Goal: Register for event/course

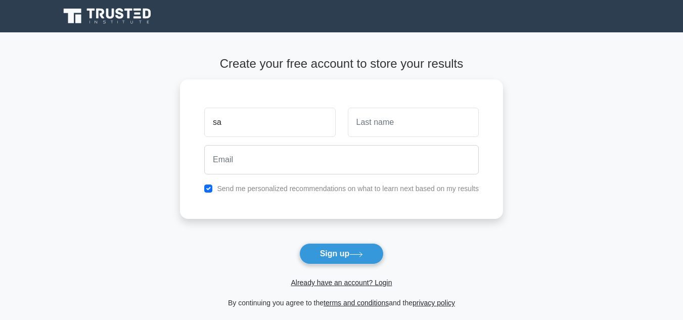
type input "s"
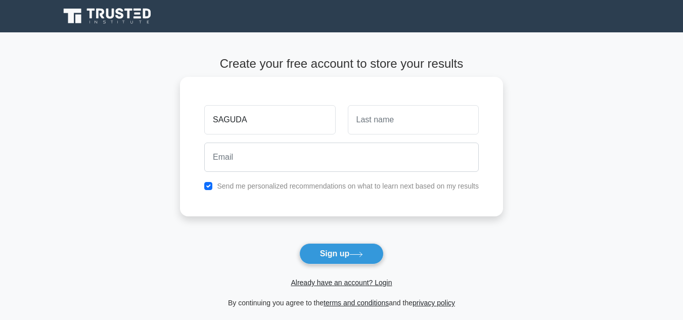
type input "SAGUDA"
click at [391, 122] on input "text" at bounding box center [413, 119] width 131 height 29
type input "HESSA"
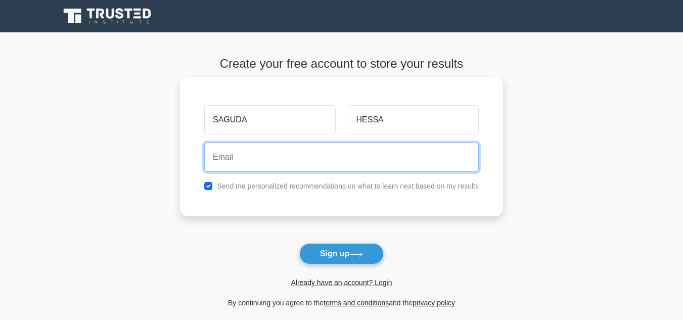
click at [281, 153] on input "email" at bounding box center [341, 157] width 275 height 29
type input "sagudamaduhu9@gmail.com"
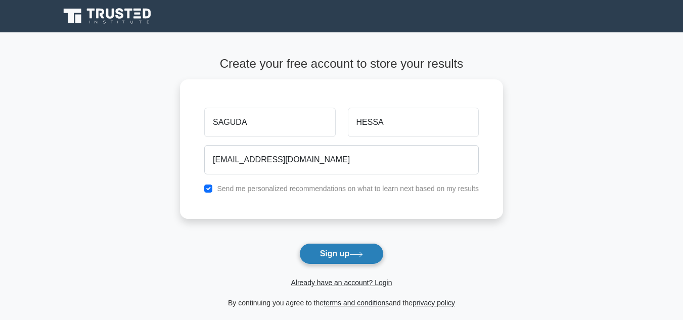
click at [339, 252] on button "Sign up" at bounding box center [341, 253] width 85 height 21
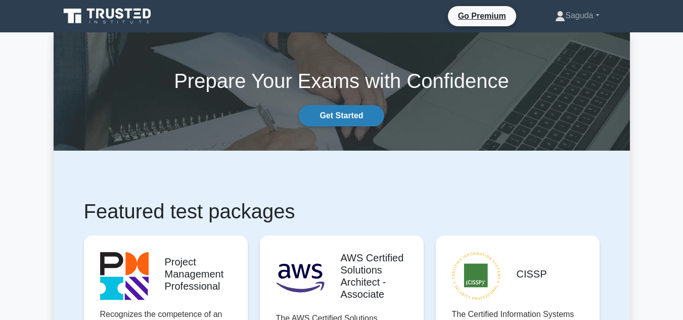
click at [354, 110] on link "Get Started" at bounding box center [341, 115] width 85 height 21
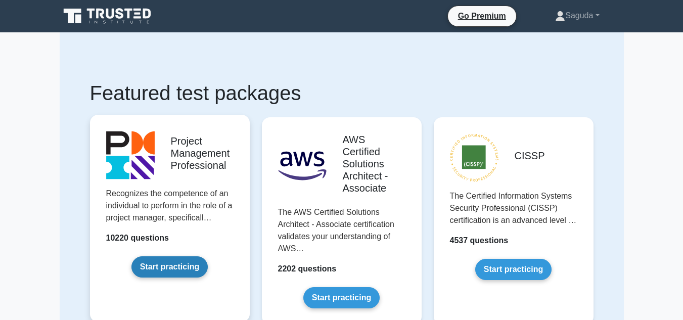
click at [207, 256] on link "Start practicing" at bounding box center [169, 266] width 76 height 21
click at [169, 268] on link "Start practicing" at bounding box center [169, 266] width 76 height 21
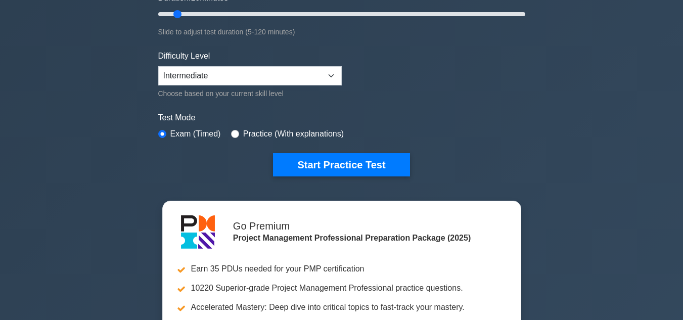
scroll to position [202, 0]
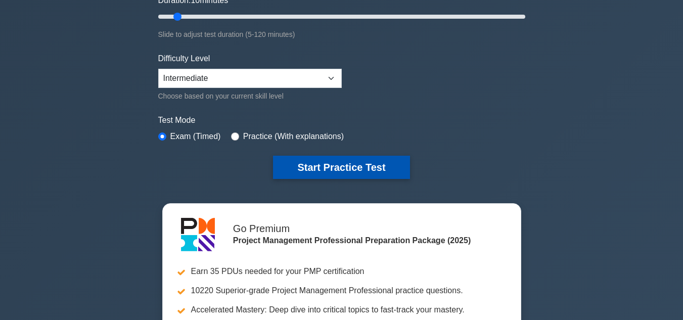
click at [344, 162] on button "Start Practice Test" at bounding box center [341, 167] width 136 height 23
